Goal: Find contact information: Find contact information

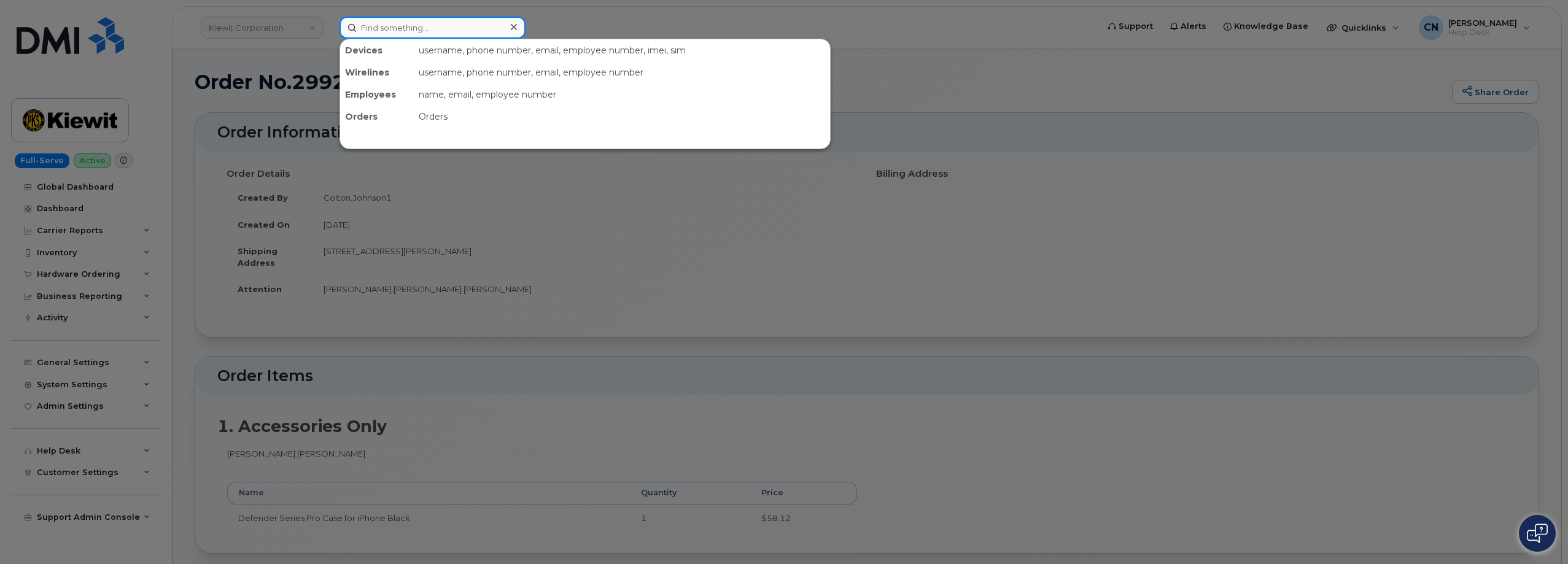
click at [383, 20] on input at bounding box center [432, 27] width 186 height 22
paste input "4324383286"
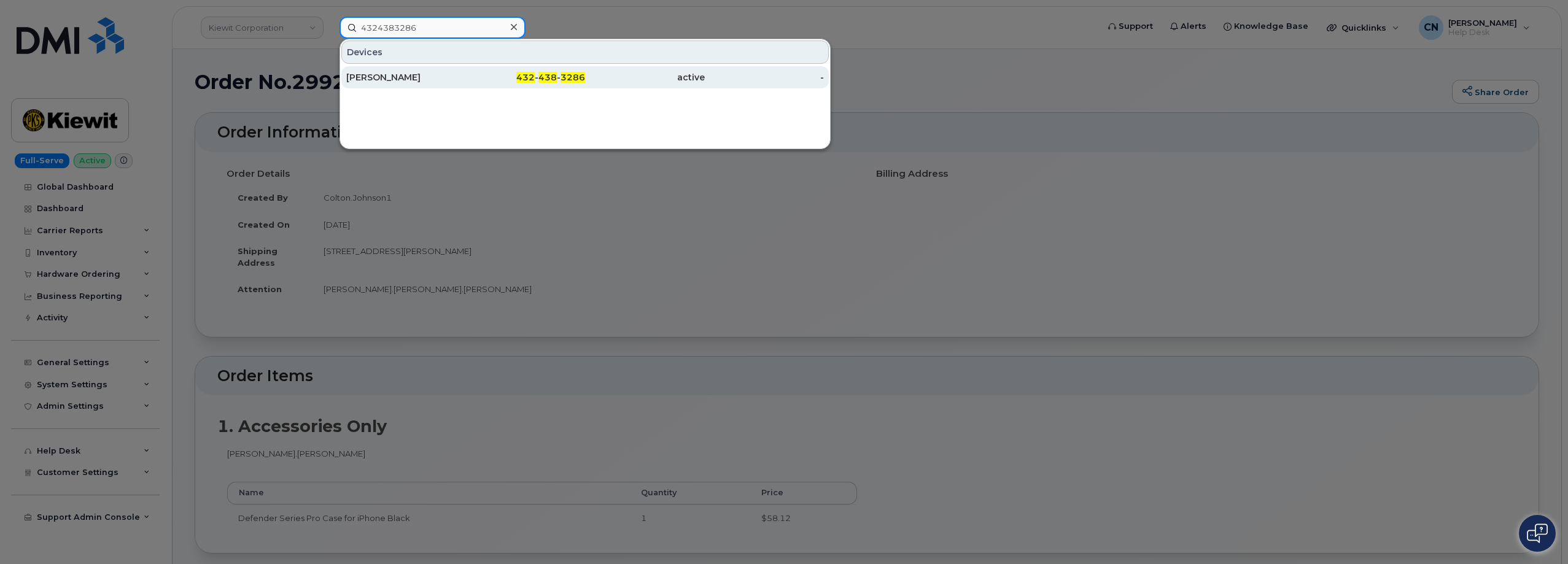
type input "4324383286"
click at [385, 78] on div "[PERSON_NAME]" at bounding box center [406, 77] width 120 height 12
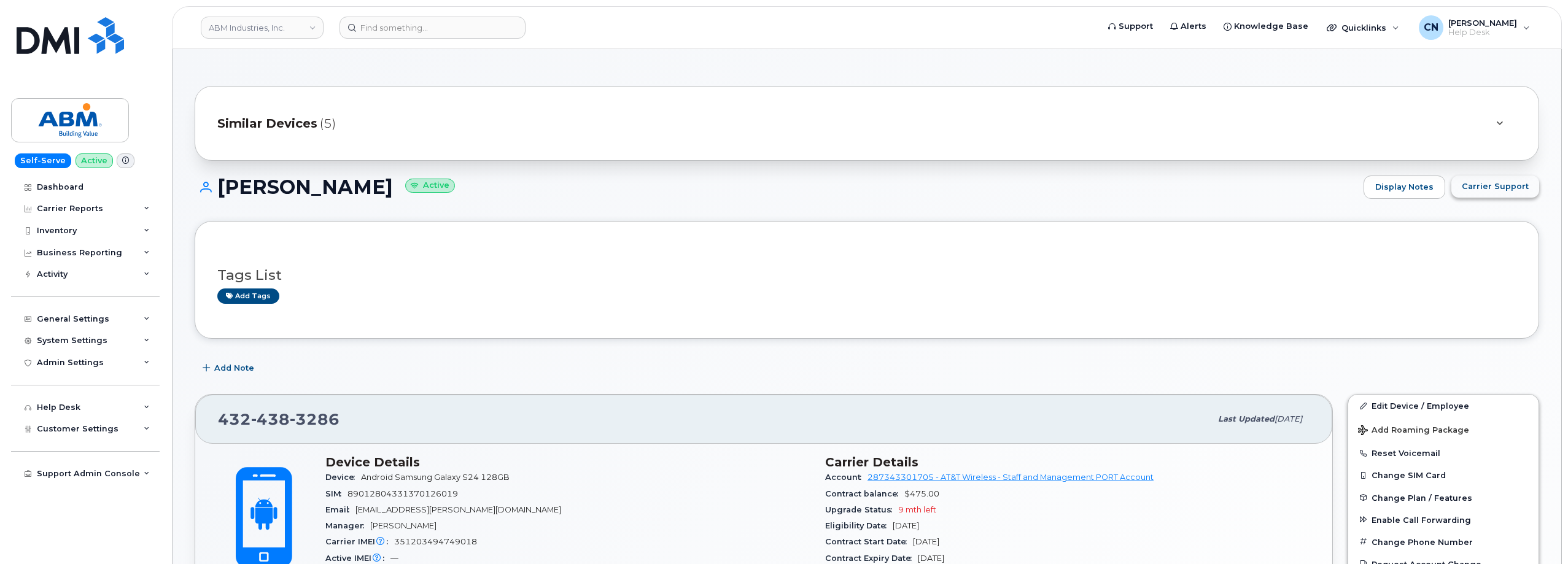
click at [1484, 183] on span "Carrier Support" at bounding box center [1495, 186] width 67 height 12
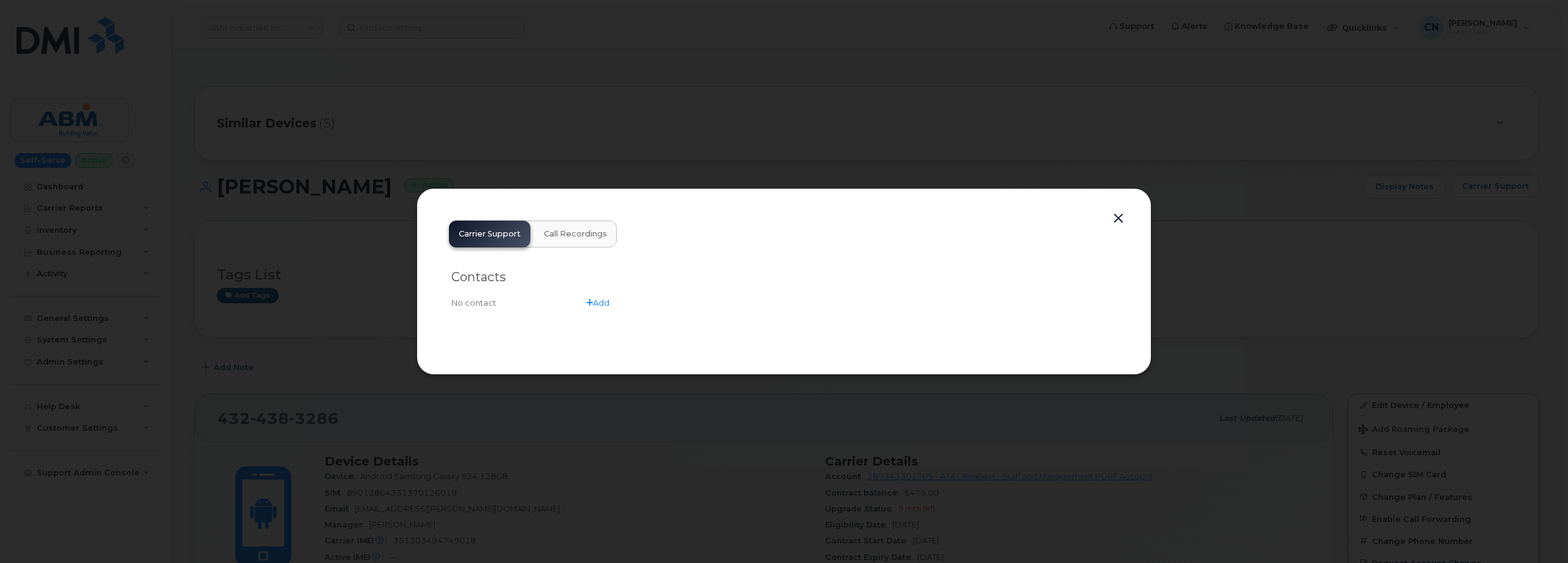
click at [1126, 212] on button "button" at bounding box center [1118, 219] width 19 height 17
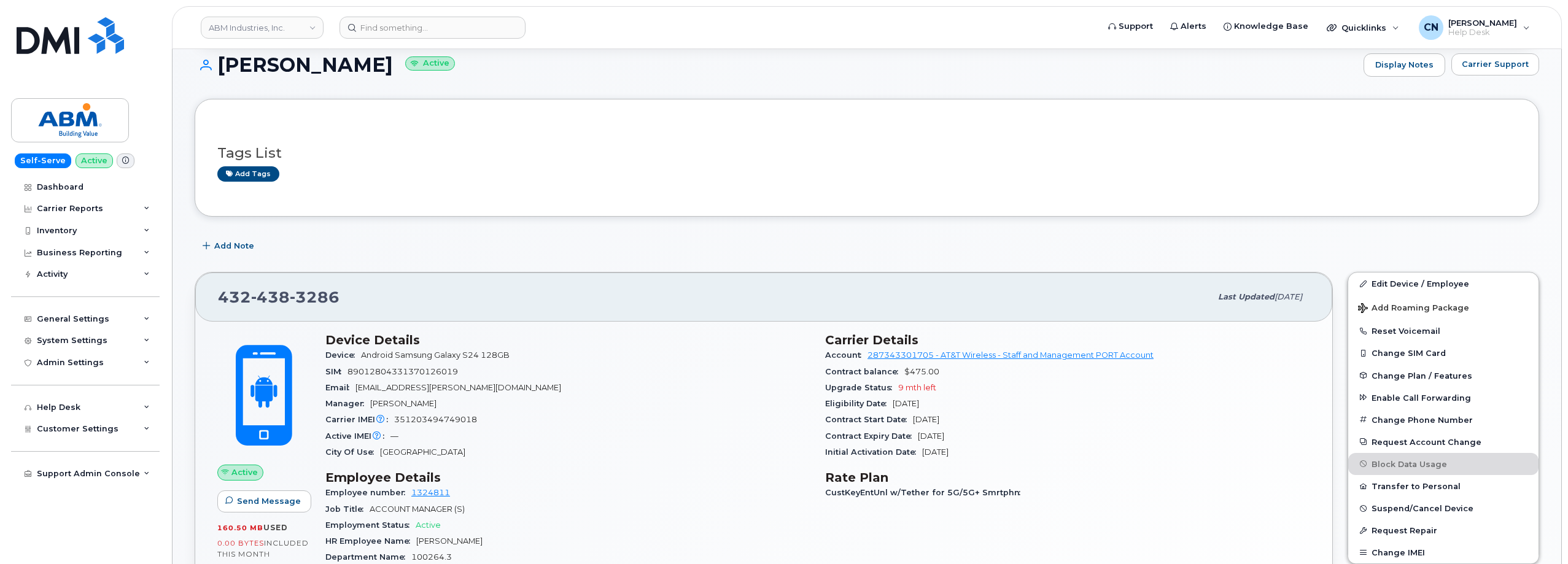
scroll to position [123, 0]
drag, startPoint x: 358, startPoint y: 391, endPoint x: 447, endPoint y: 361, distance: 93.9
click at [470, 387] on div "Email [EMAIL_ADDRESS][PERSON_NAME][DOMAIN_NAME]" at bounding box center [568, 387] width 485 height 16
copy span "[EMAIL_ADDRESS][PERSON_NAME][DOMAIN_NAME]"
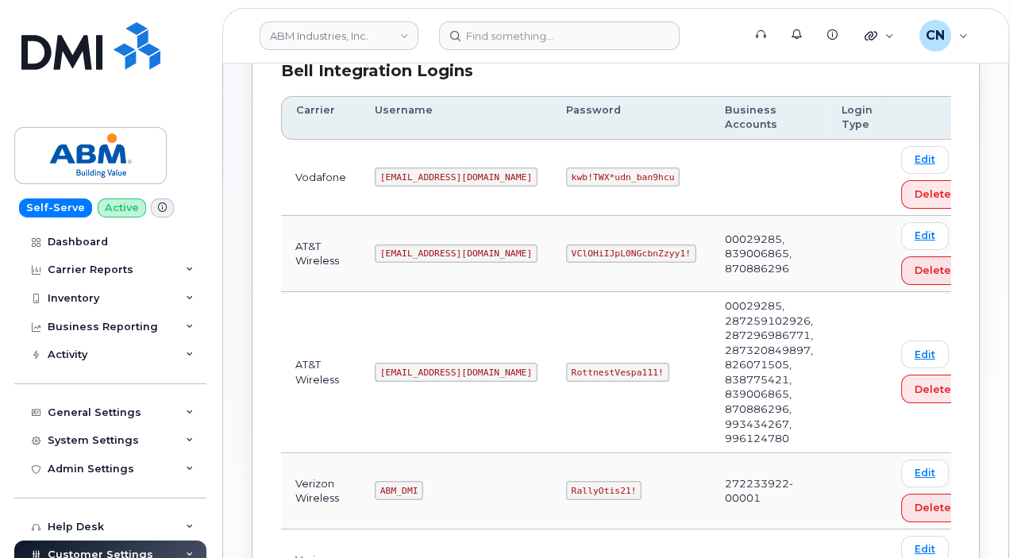
scroll to position [476, 0]
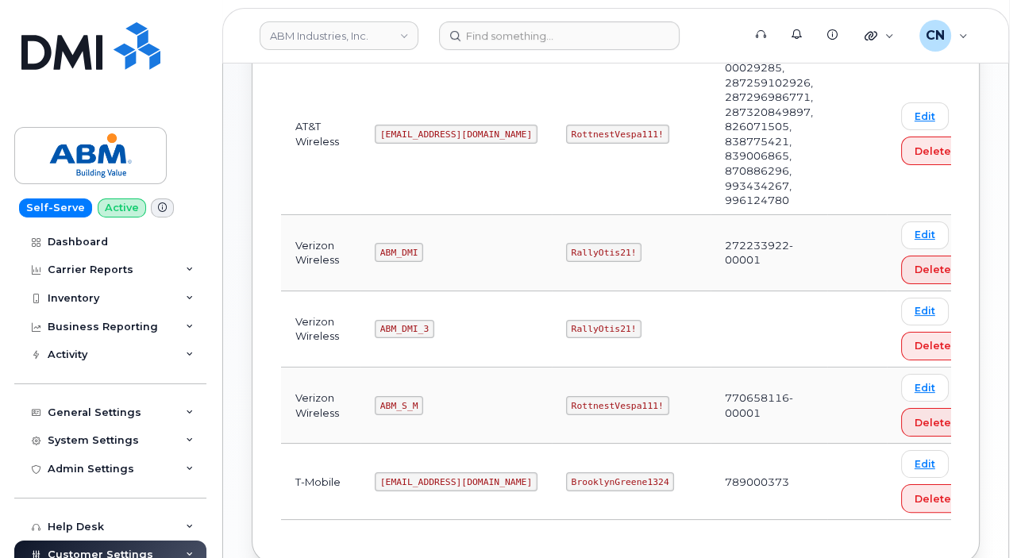
click at [566, 131] on code "RottnestVespa111!" at bounding box center [617, 134] width 103 height 19
drag, startPoint x: 514, startPoint y: 130, endPoint x: 695, endPoint y: 77, distance: 189.4
click at [605, 124] on td "RottnestVespa111!" at bounding box center [631, 134] width 159 height 161
copy code "RottnestVespa111!"
